Goal: Transaction & Acquisition: Purchase product/service

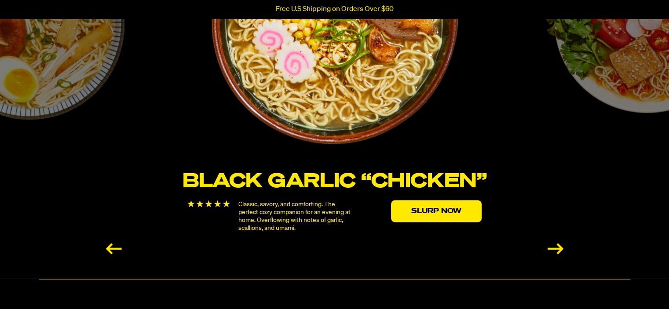
scroll to position [1584, 0]
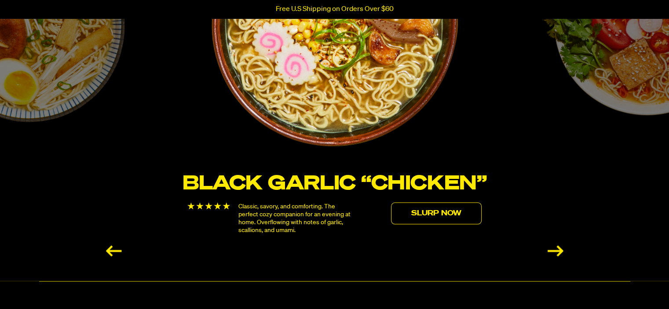
click at [440, 216] on link "Slurp Now" at bounding box center [436, 213] width 91 height 22
click at [436, 212] on link "Slurp Now" at bounding box center [436, 213] width 91 height 22
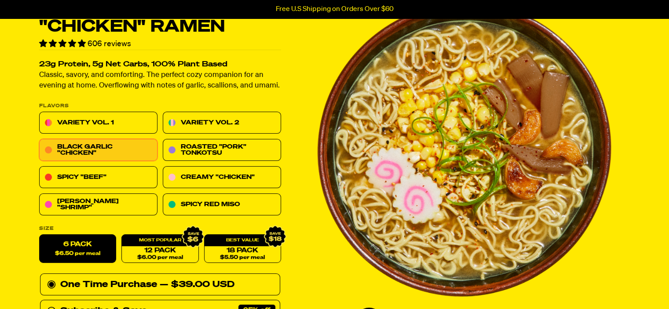
scroll to position [44, 0]
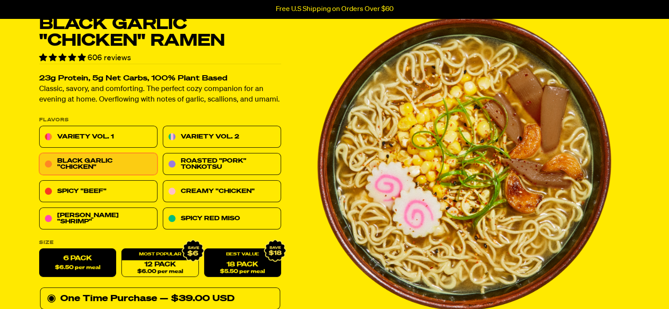
click at [243, 262] on link "18 Pack $5.50 per meal" at bounding box center [242, 263] width 77 height 29
radio input "false"
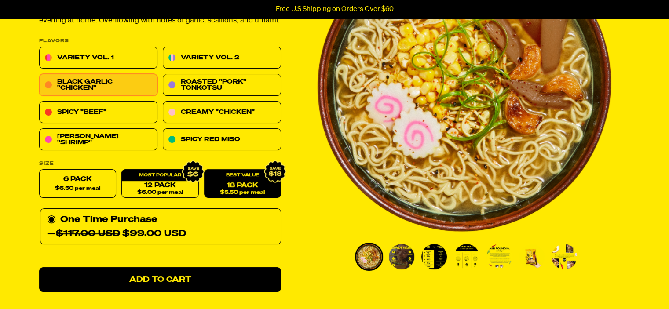
scroll to position [132, 0]
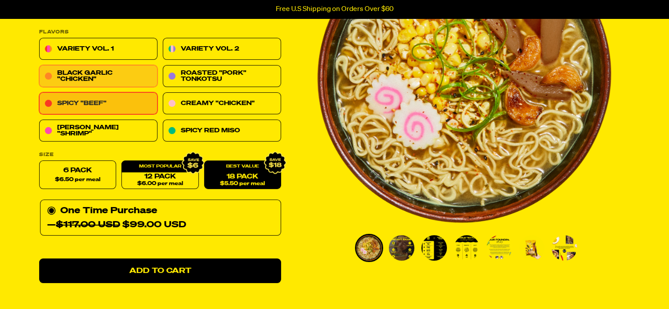
click at [92, 103] on link "Spicy "Beef"" at bounding box center [98, 104] width 118 height 22
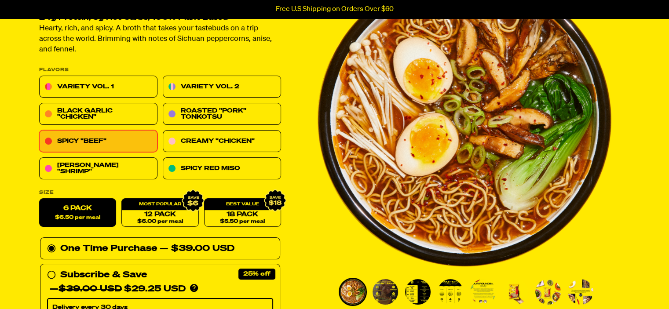
scroll to position [132, 0]
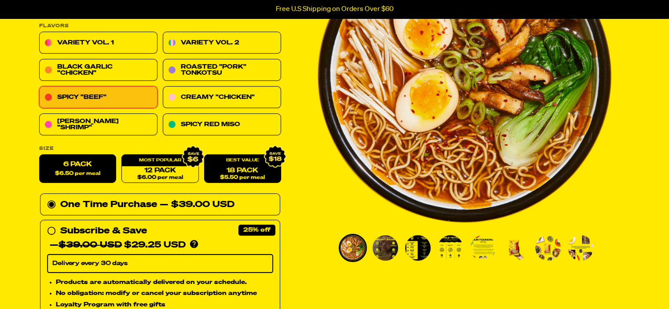
click at [245, 173] on link "18 Pack $5.50 per meal" at bounding box center [242, 169] width 77 height 29
radio input "false"
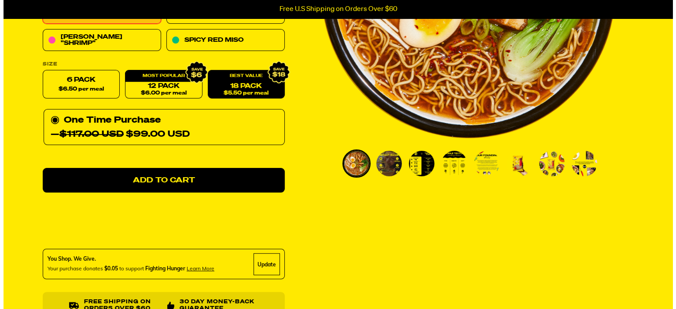
scroll to position [220, 0]
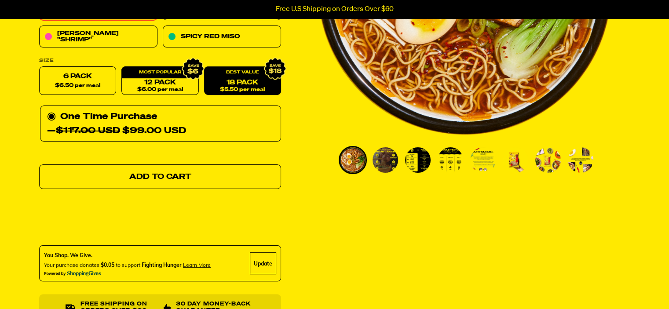
click at [216, 179] on link "Add to Cart" at bounding box center [160, 177] width 242 height 25
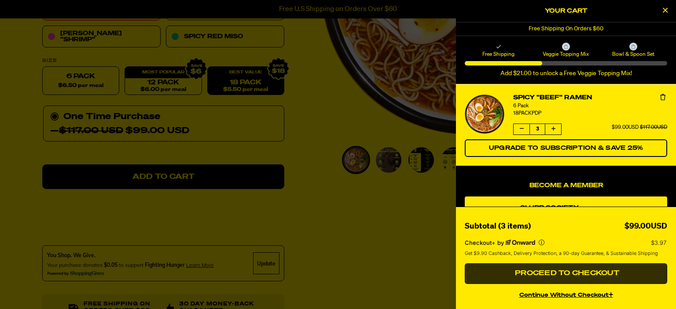
click at [575, 276] on span "Proceed to Checkout" at bounding box center [566, 273] width 106 height 7
